Goal: Information Seeking & Learning: Learn about a topic

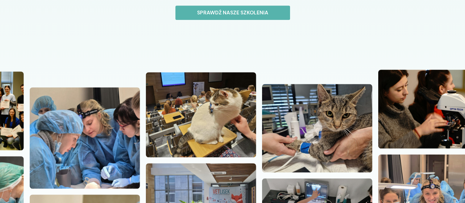
scroll to position [37, 0]
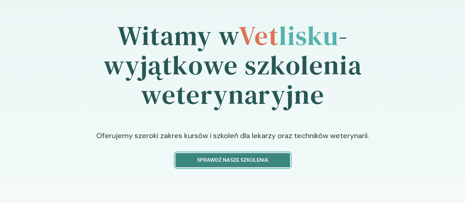
click at [215, 156] on p "Sprawdź nasze szkolenia" at bounding box center [233, 160] width 102 height 8
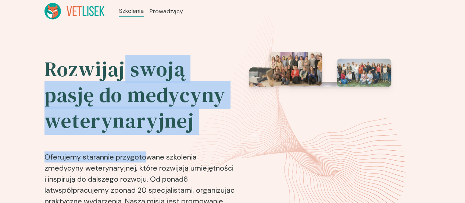
drag, startPoint x: 89, startPoint y: 71, endPoint x: 109, endPoint y: 126, distance: 58.5
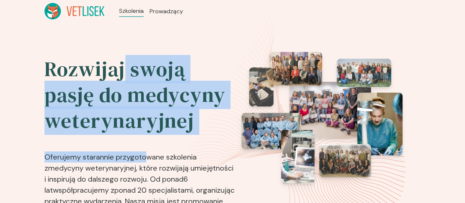
click at [109, 128] on div "Rozwijaj swoją pasję do medycyny weterynaryjnej Oferujemy starannie przygotowan…" at bounding box center [140, 147] width 192 height 190
click at [108, 139] on p "Oferujemy starannie przygotowane szkolenia z medycyny weterynaryjnej , które ro…" at bounding box center [140, 190] width 192 height 103
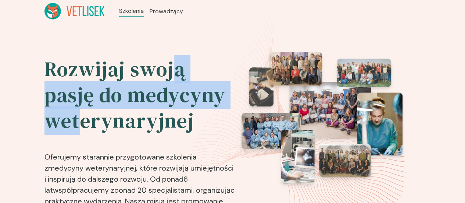
drag, startPoint x: 134, startPoint y: 71, endPoint x: 145, endPoint y: 98, distance: 28.7
click at [145, 98] on h2 "Rozwijaj swoją pasję do medycyny weterynaryjnej" at bounding box center [140, 94] width 192 height 77
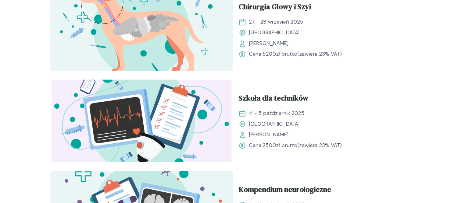
scroll to position [404, 0]
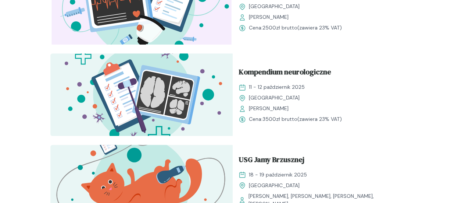
drag, startPoint x: 154, startPoint y: 117, endPoint x: 173, endPoint y: 120, distance: 18.6
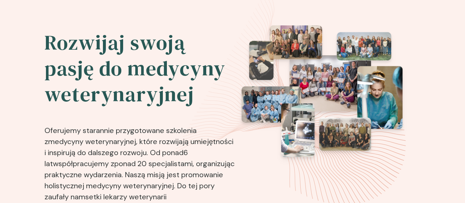
scroll to position [0, 0]
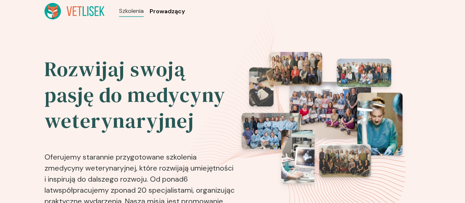
click at [150, 11] on span "Prowadzący" at bounding box center [167, 11] width 35 height 9
